Goal: Check status: Check status

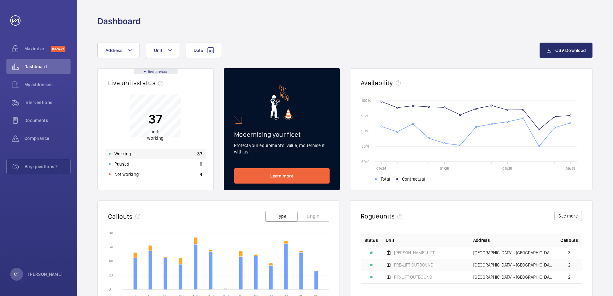
click at [130, 151] on p "Working" at bounding box center [122, 154] width 17 height 6
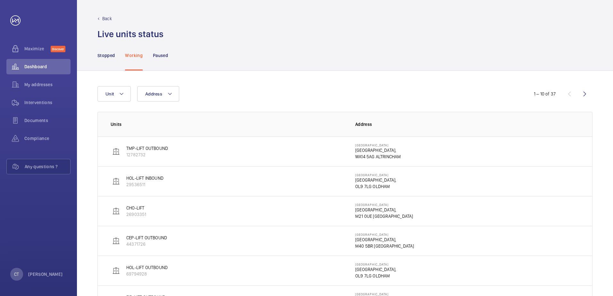
click at [107, 20] on p "Back" at bounding box center [107, 18] width 10 height 6
